Goal: Task Accomplishment & Management: Complete application form

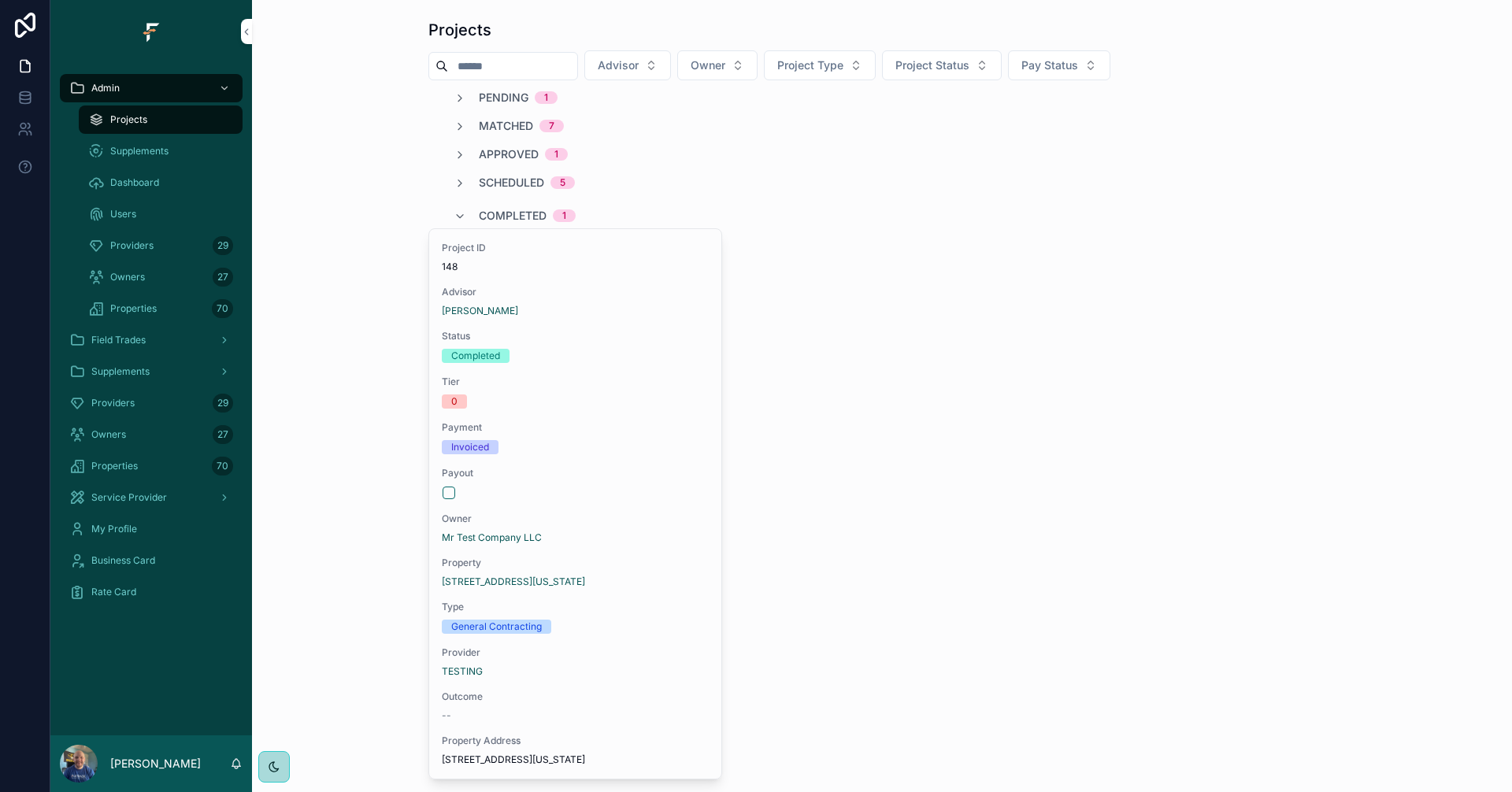
click at [141, 435] on div "Owners 27" at bounding box center [151, 434] width 163 height 25
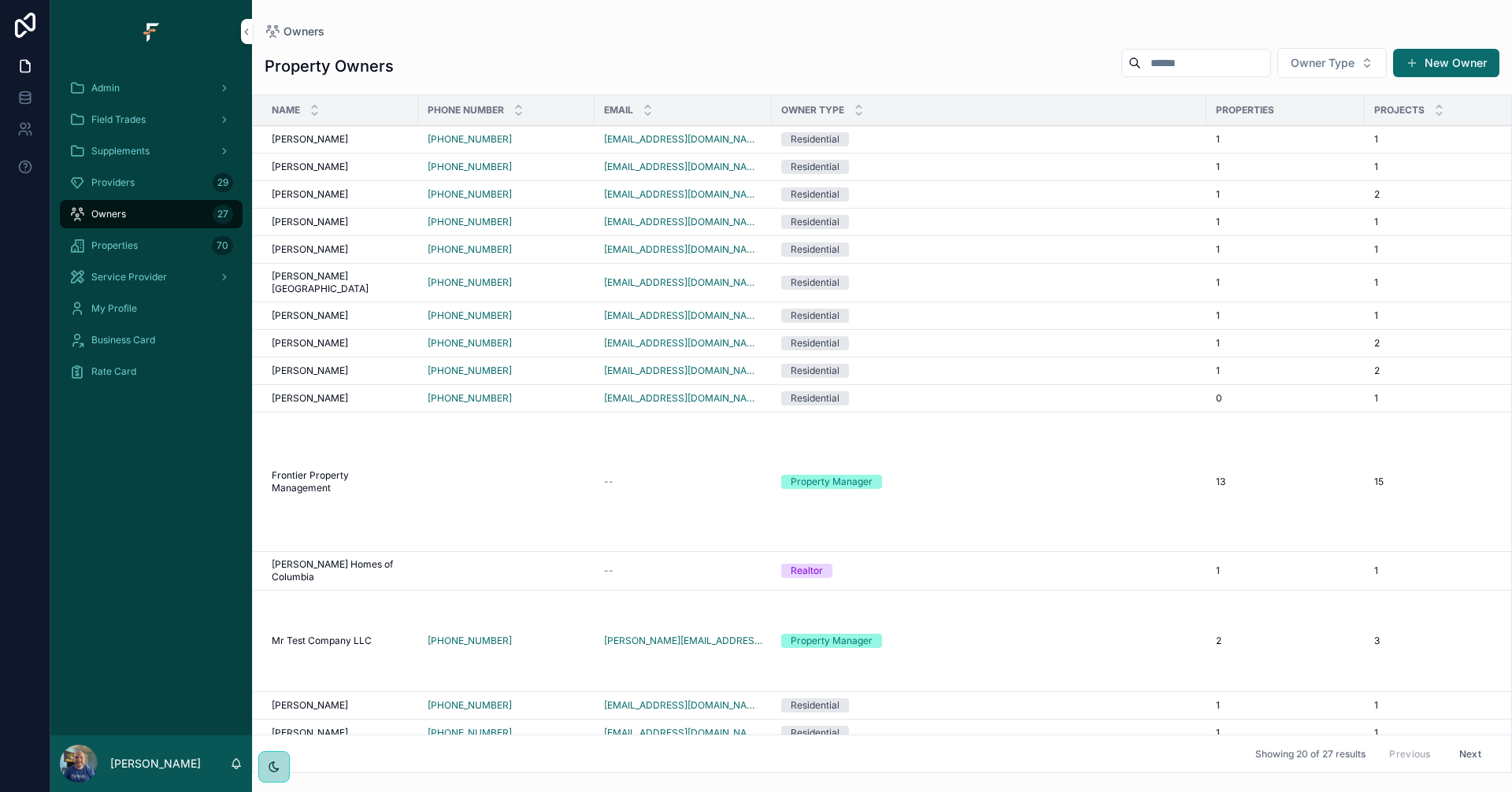
click at [1070, 477] on td "Property Manager" at bounding box center [988, 482] width 435 height 139
click at [1019, 474] on div "Property Manager" at bounding box center [989, 481] width 416 height 14
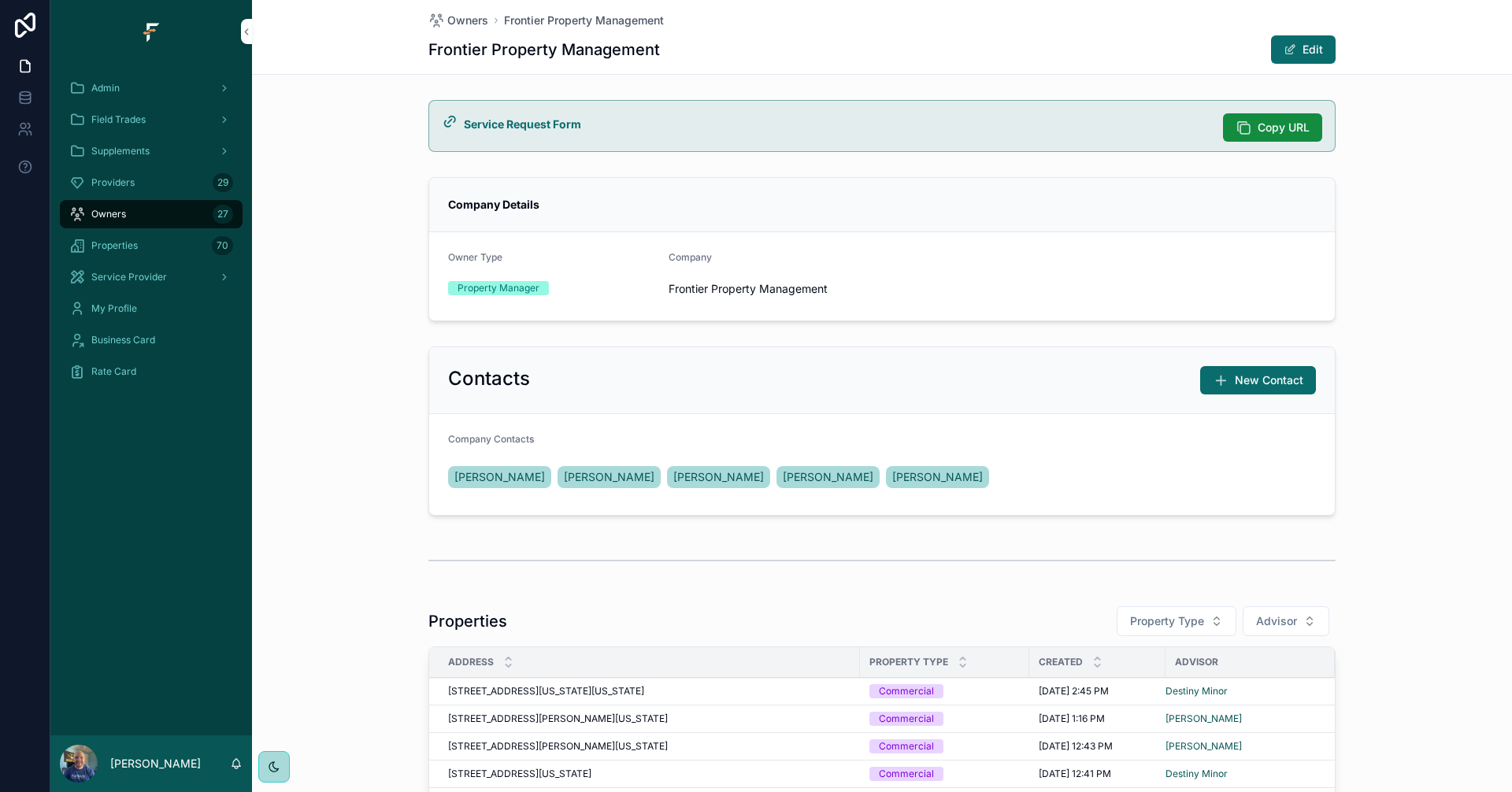
click at [452, 18] on span "Owners" at bounding box center [467, 20] width 41 height 16
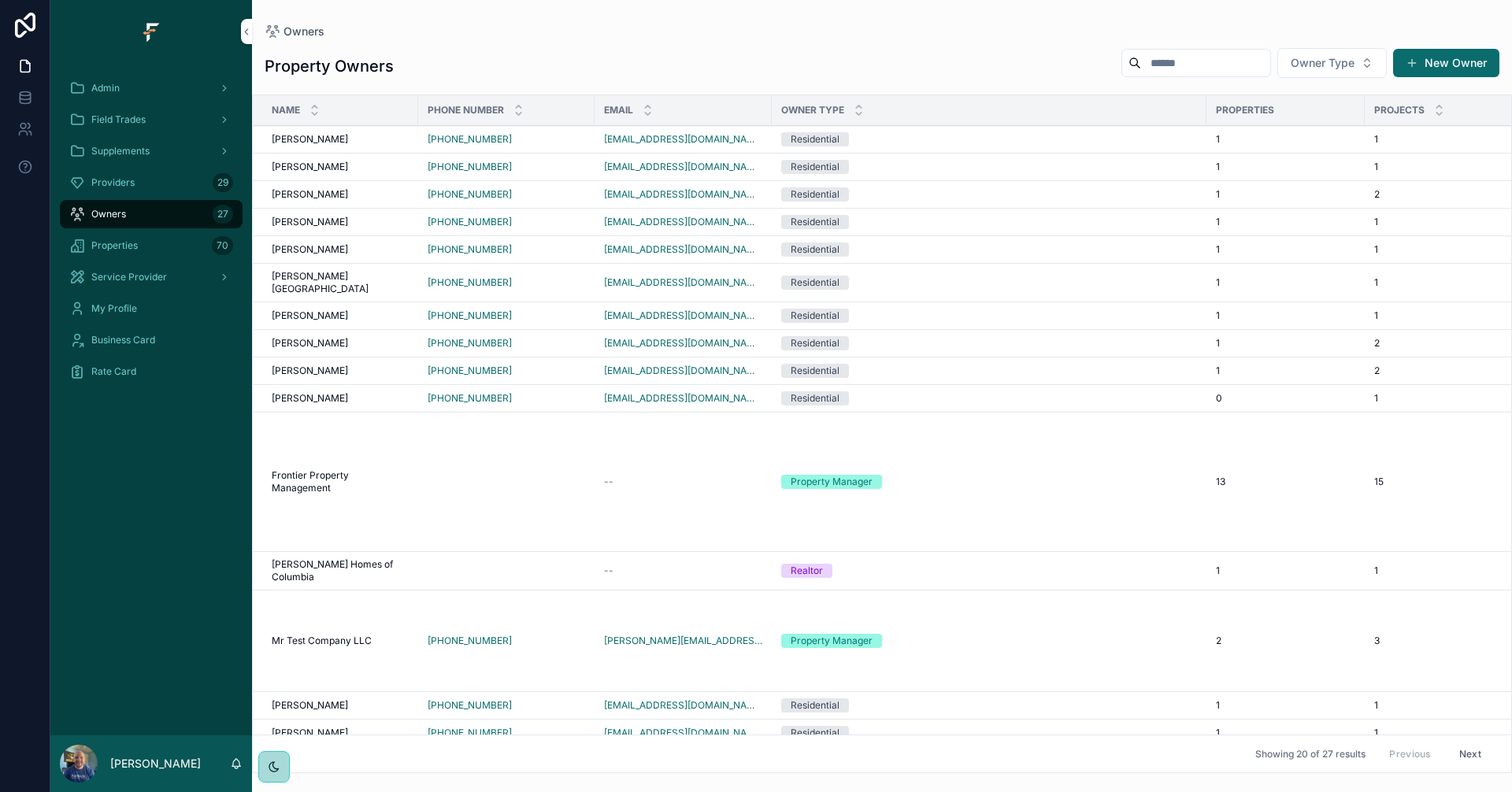
click at [1433, 76] on button "New Owner" at bounding box center [1445, 63] width 106 height 29
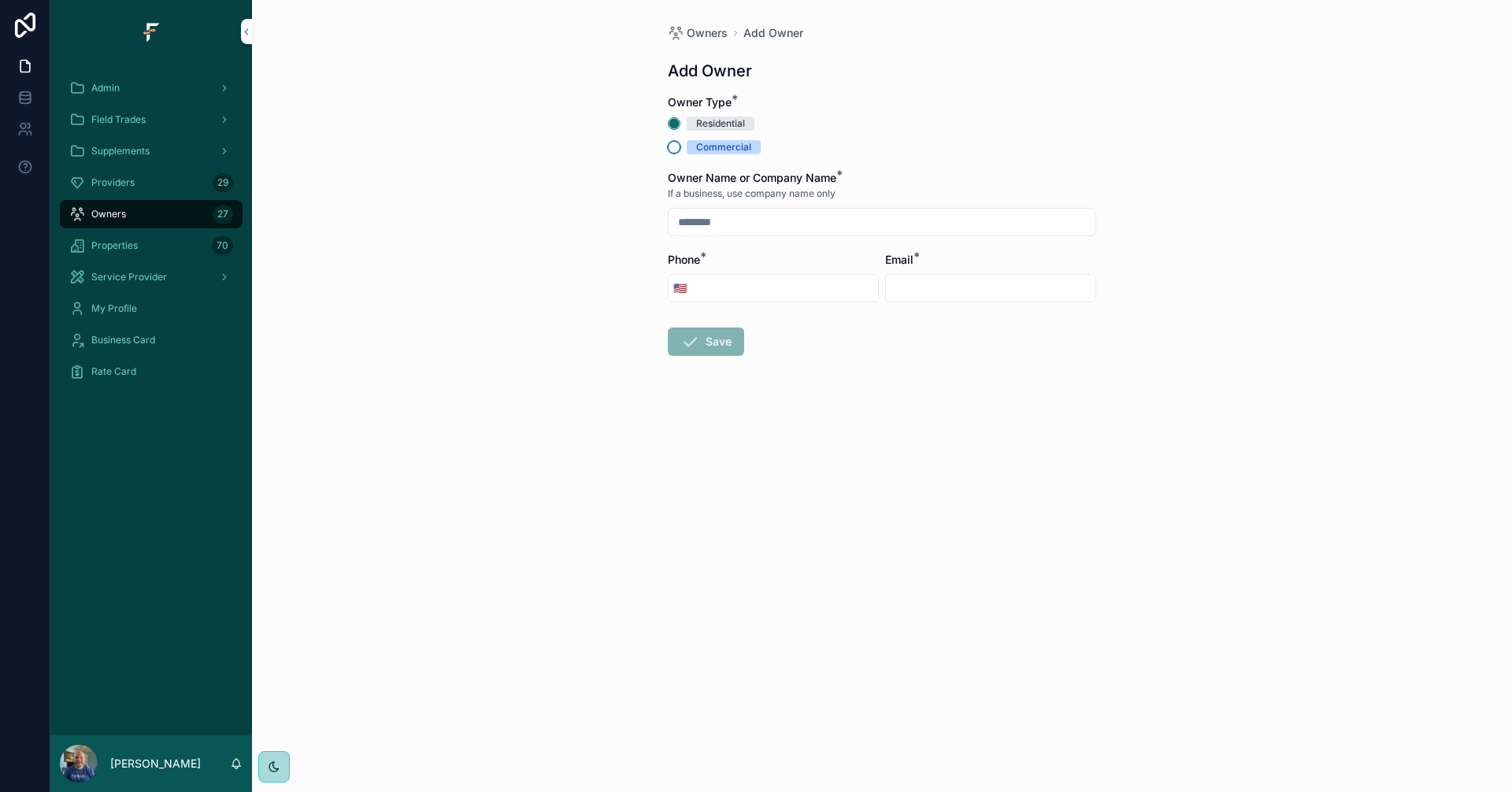
click at [670, 150] on button "Commercial" at bounding box center [674, 148] width 13 height 13
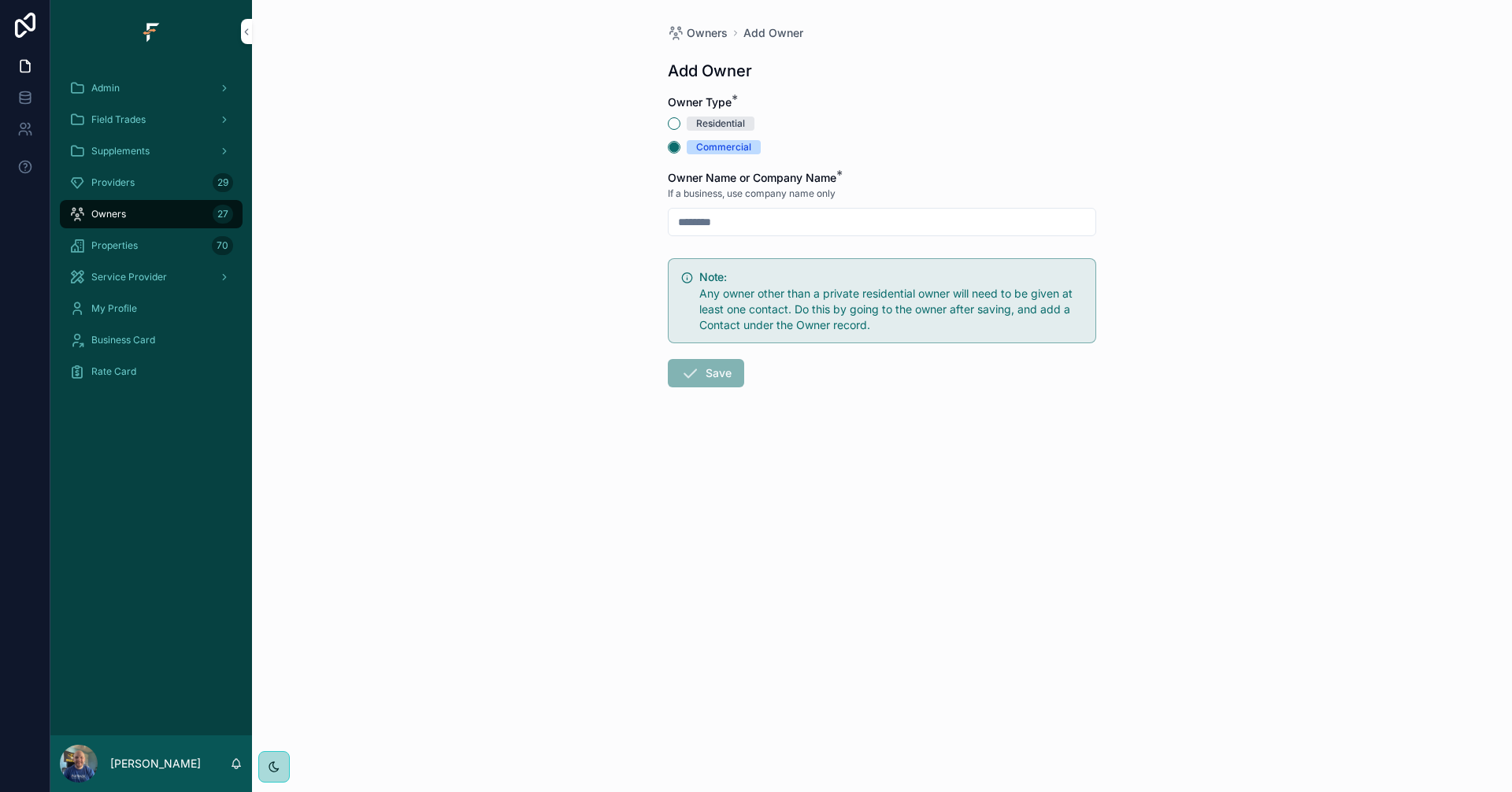
click at [948, 222] on input "scrollable content" at bounding box center [882, 222] width 427 height 22
type input "*****"
click at [878, 221] on input "*****" at bounding box center [882, 222] width 427 height 22
click at [1482, 325] on div "Owners Add Owner Add Owner Owner Type * Residential Commercial Owner Name or Co…" at bounding box center [882, 396] width 1260 height 792
click at [1435, 309] on div "Owners Add Owner Add Owner Owner Type * Residential Commercial Owner Name or Co…" at bounding box center [882, 396] width 1260 height 792
